Goal: Task Accomplishment & Management: Use online tool/utility

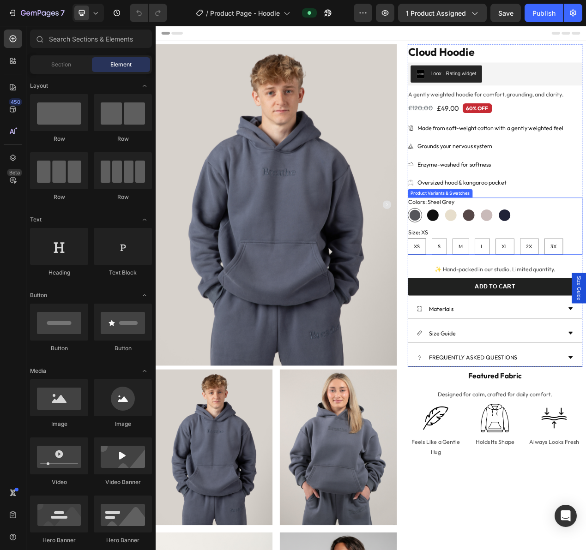
click at [585, 255] on div "Colors: Steel Grey Steel Grey Steel Grey Onyx Black Onyx Black Bone Bone Mocha …" at bounding box center [592, 263] width 225 height 32
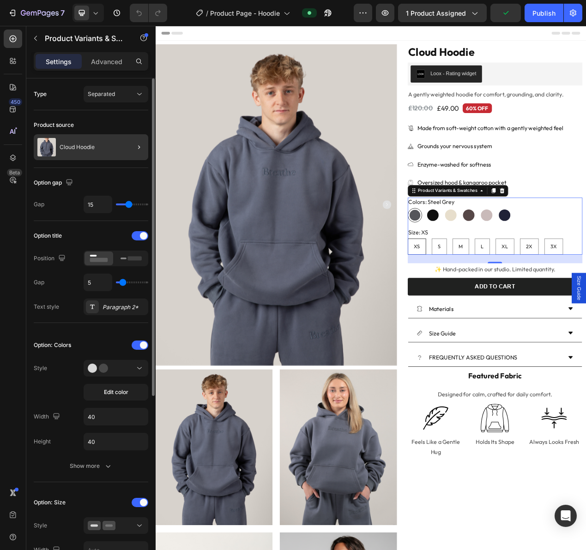
click at [125, 146] on div at bounding box center [135, 147] width 26 height 26
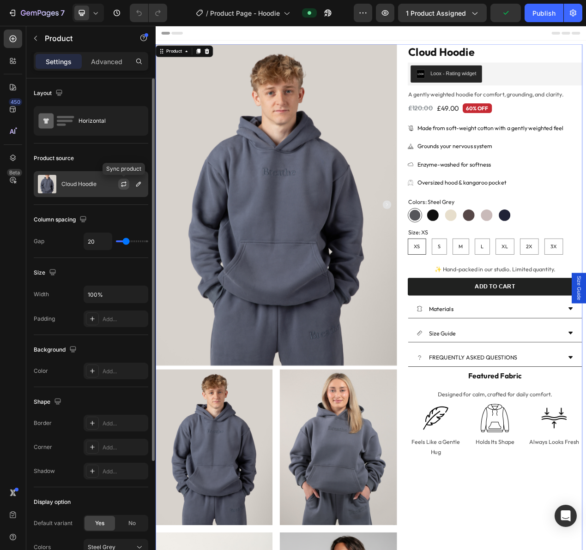
click at [125, 184] on icon "button" at bounding box center [123, 183] width 7 height 7
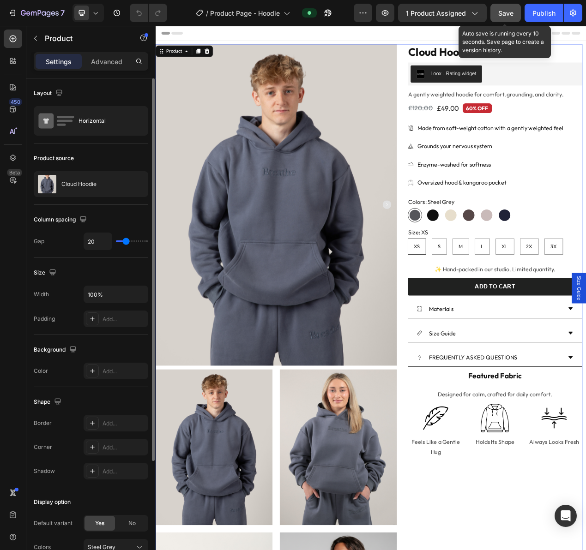
click at [499, 16] on span "Save" at bounding box center [505, 13] width 15 height 8
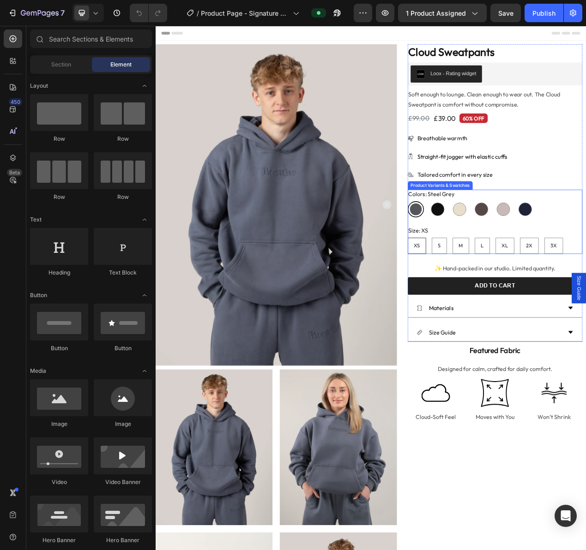
click at [585, 249] on div "Colors: Steel Grey Steel Grey Steel Grey Onyx Black Onyx Black Bone Bone Mocha …" at bounding box center [592, 255] width 225 height 36
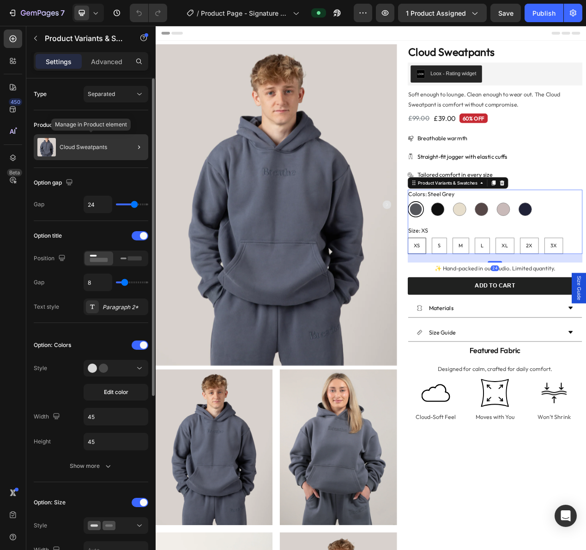
click at [103, 150] on div "Cloud Sweatpants" at bounding box center [91, 147] width 114 height 26
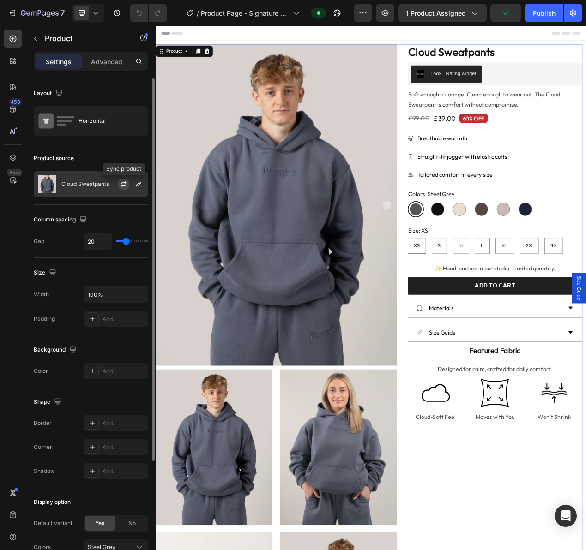
click at [121, 182] on icon "button" at bounding box center [123, 182] width 5 height 3
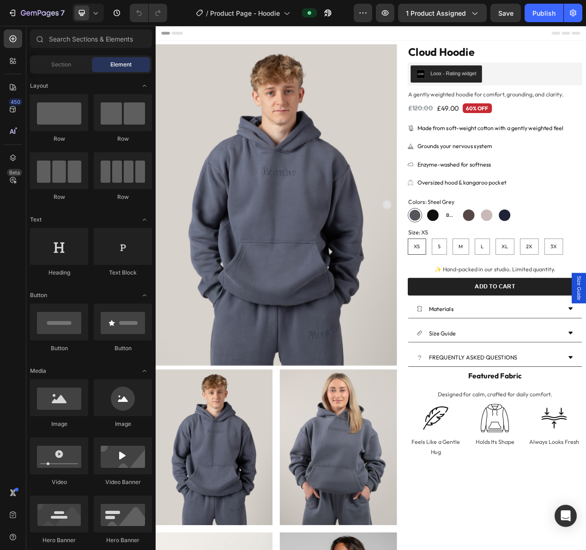
radio input "false"
click at [528, 272] on span "Buttercream" at bounding box center [535, 270] width 15 height 12
click at [526, 260] on input "Buttercream Buttercream Buttercream" at bounding box center [526, 260] width 0 height 0
radio input "false"
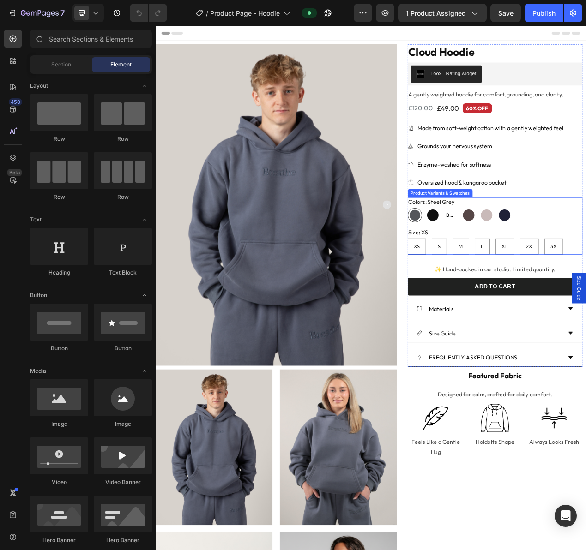
radio input "false"
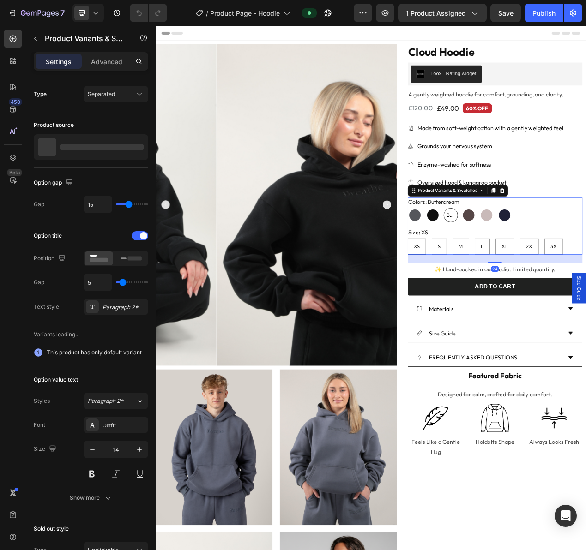
radio input "false"
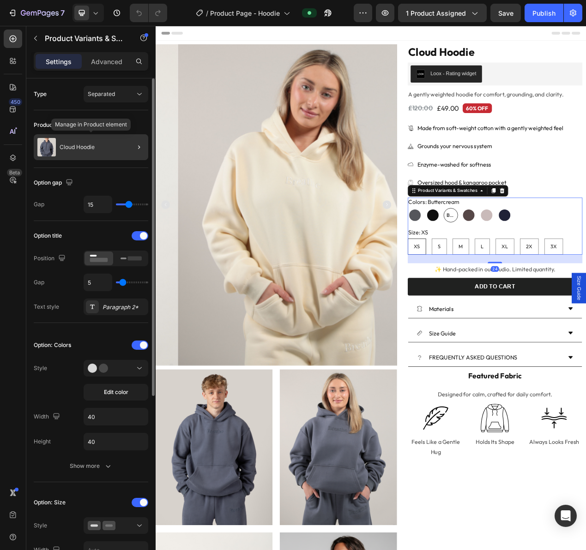
click at [120, 150] on div "Cloud Hoodie" at bounding box center [91, 147] width 114 height 26
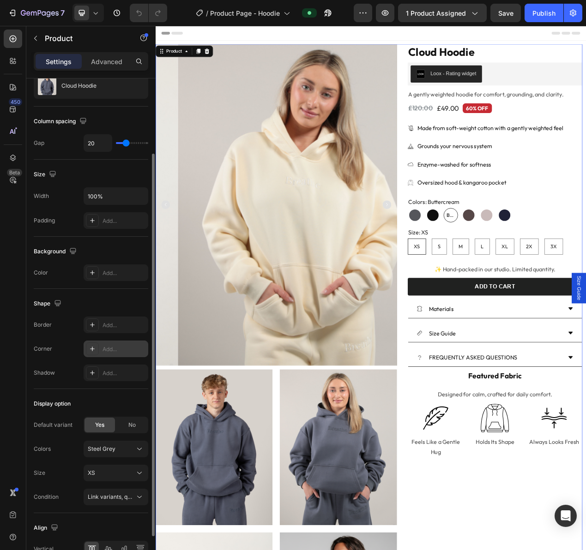
scroll to position [150, 0]
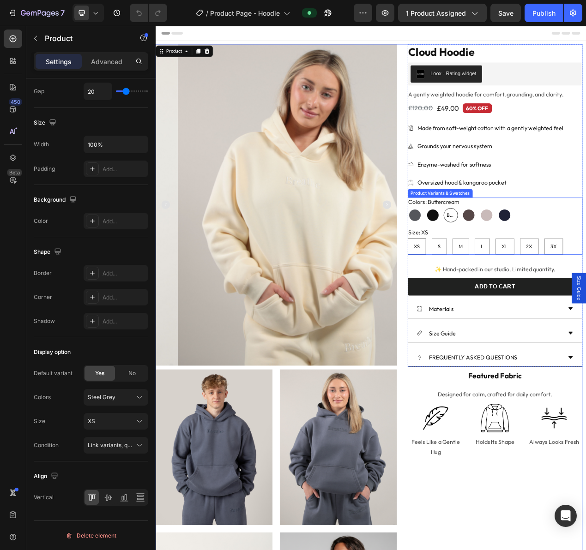
click at [539, 270] on div "Buttercream" at bounding box center [535, 269] width 18 height 18
click at [526, 260] on input "Buttercream Buttercream Buttercream" at bounding box center [526, 260] width 0 height 0
radio input "true"
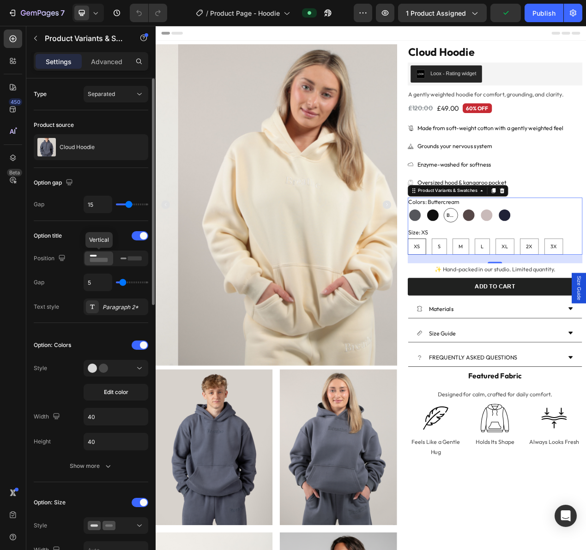
scroll to position [67, 0]
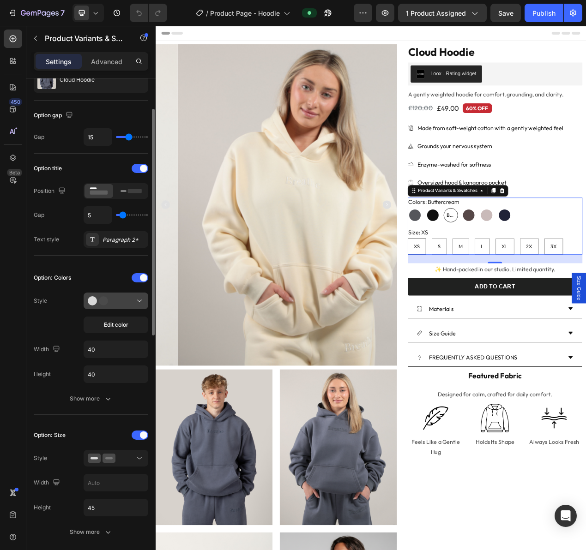
click at [114, 300] on icon at bounding box center [102, 300] width 28 height 9
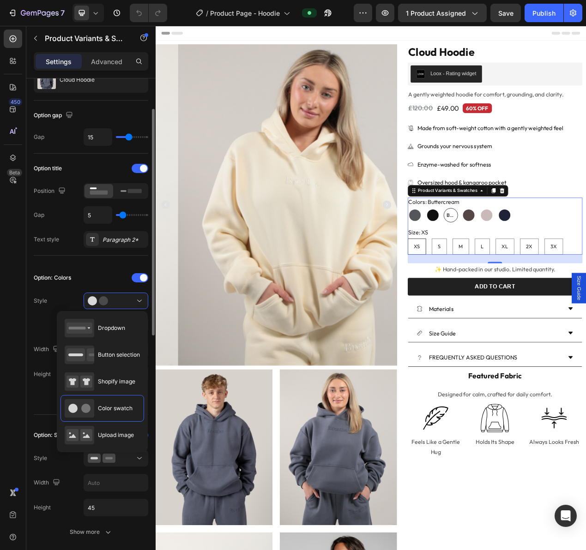
click at [77, 284] on div "Option: Colors" at bounding box center [91, 277] width 114 height 15
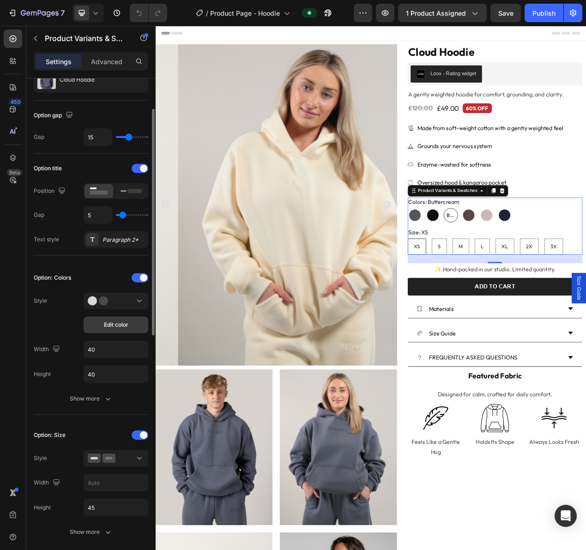
click at [123, 326] on span "Edit color" at bounding box center [116, 325] width 24 height 8
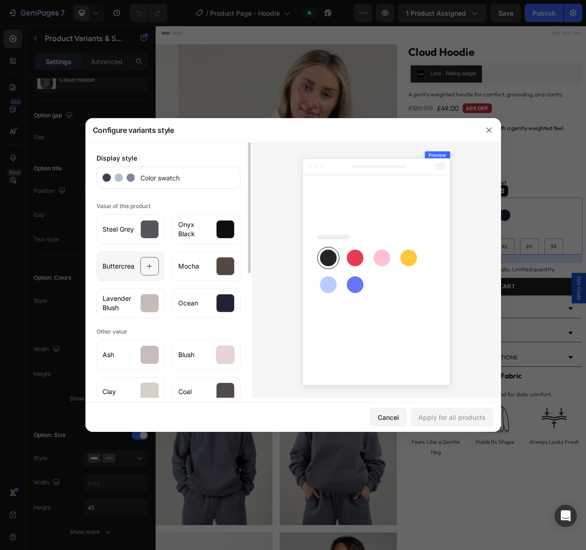
click at [147, 269] on icon at bounding box center [149, 267] width 6 height 18
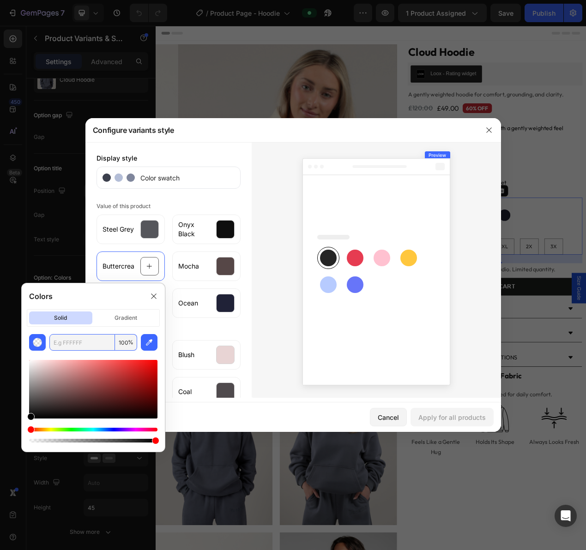
click at [101, 343] on input "text" at bounding box center [82, 342] width 66 height 17
paste input "#E9E3D1"
type input "E9E3D1"
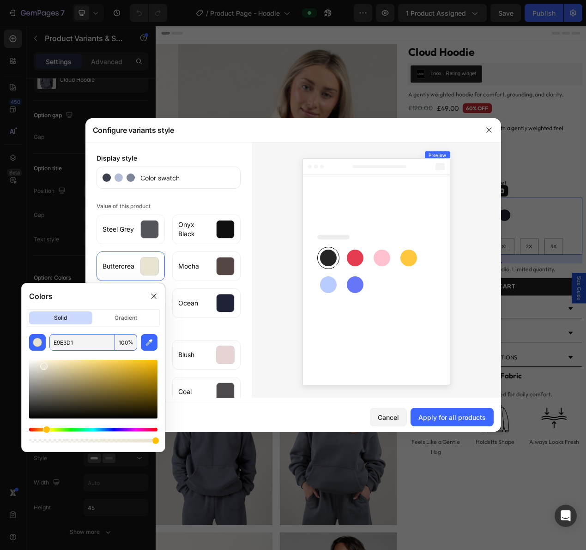
click at [252, 324] on div at bounding box center [376, 270] width 249 height 256
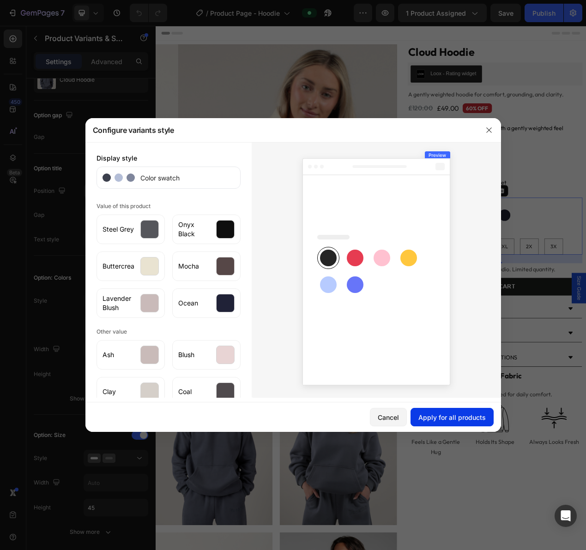
click at [467, 416] on div "Apply for all products" at bounding box center [451, 418] width 67 height 10
radio input "false"
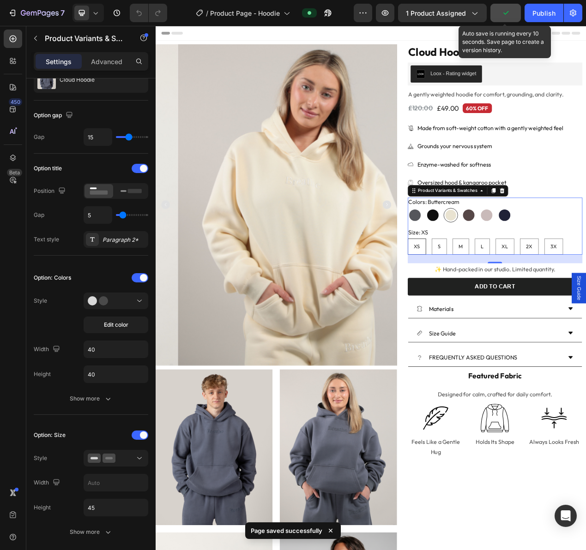
click at [510, 10] on icon "button" at bounding box center [505, 12] width 9 height 9
click at [509, 16] on icon "button" at bounding box center [505, 12] width 9 height 9
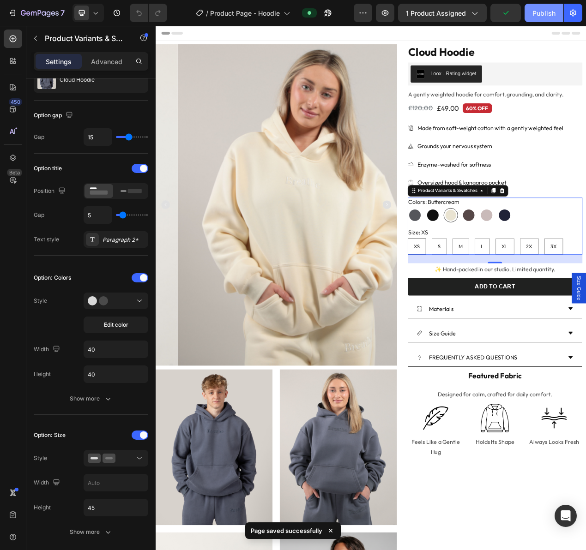
click at [541, 15] on div "Publish" at bounding box center [543, 13] width 23 height 10
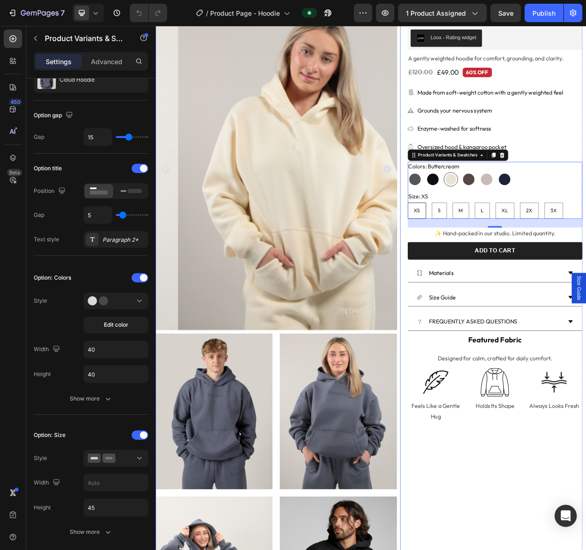
scroll to position [40, 0]
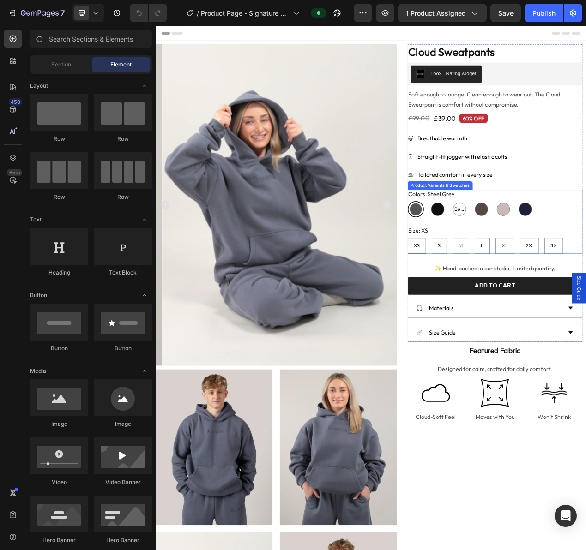
click at [541, 262] on span "Buttercream" at bounding box center [547, 262] width 16 height 12
click at [536, 252] on input "Buttercream Buttercream Buttercream" at bounding box center [536, 251] width 0 height 0
radio input "false"
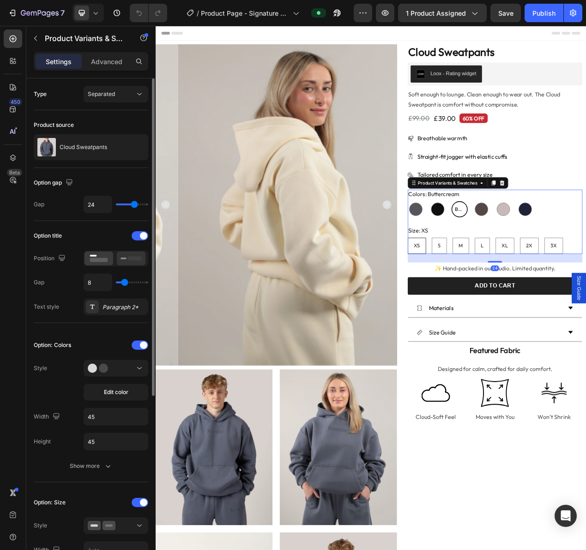
radio input "false"
click at [124, 365] on div at bounding box center [116, 368] width 56 height 9
click at [97, 343] on div at bounding box center [116, 345] width 65 height 7
click at [112, 394] on span "Edit color" at bounding box center [116, 392] width 24 height 8
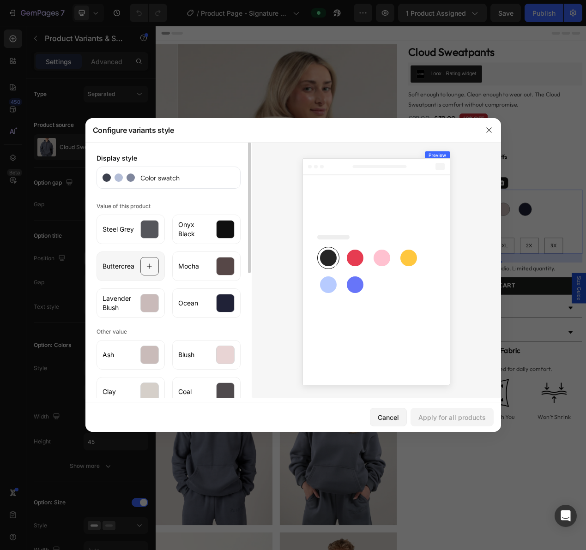
click at [152, 266] on icon at bounding box center [149, 267] width 6 height 18
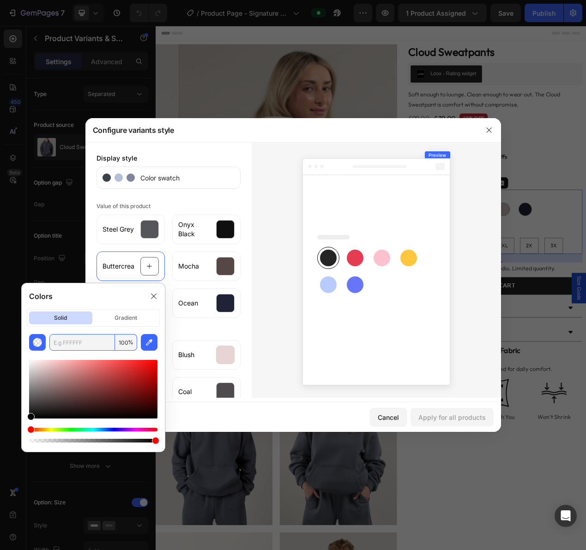
click at [96, 345] on input "text" at bounding box center [82, 342] width 66 height 17
paste input "#E9E3D1"
type input "E9E3D1"
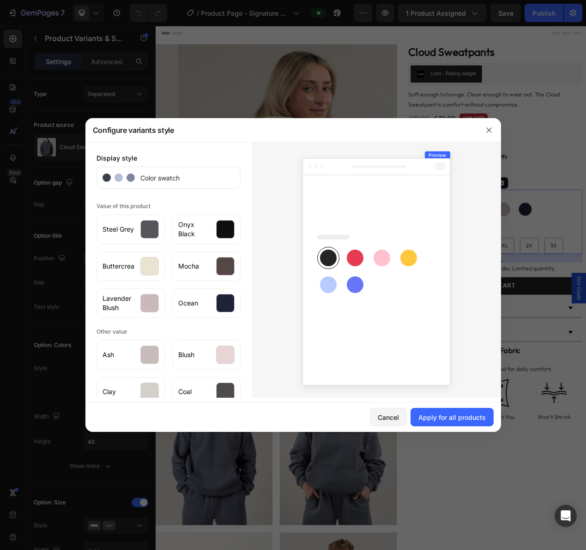
click at [255, 332] on div at bounding box center [376, 270] width 249 height 256
click at [455, 415] on div "Apply for all products" at bounding box center [451, 418] width 67 height 10
radio input "false"
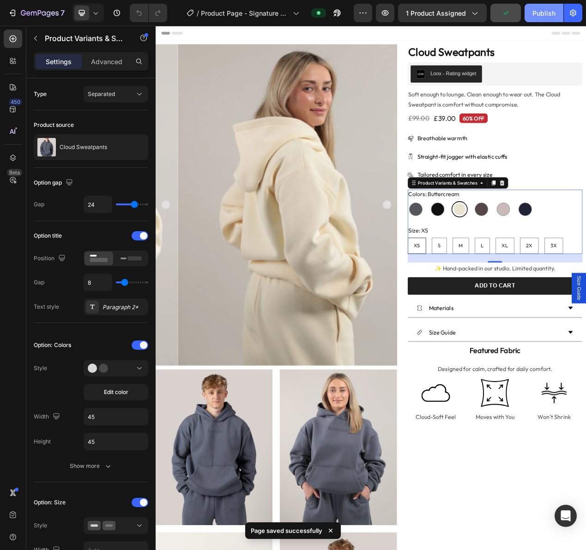
click at [540, 12] on div "Publish" at bounding box center [543, 13] width 23 height 10
